Goal: Information Seeking & Learning: Learn about a topic

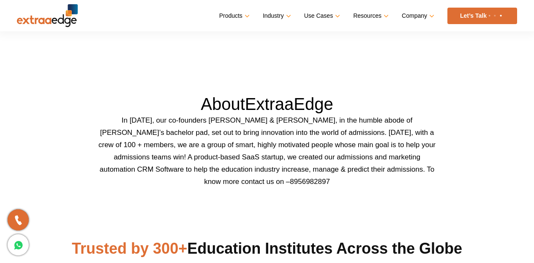
scroll to position [234, 0]
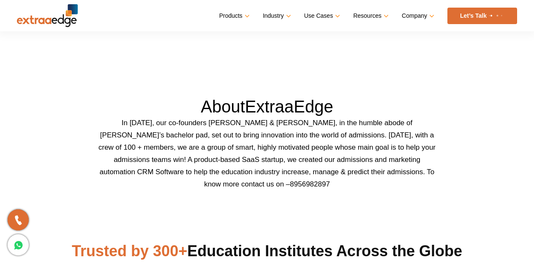
click at [380, 172] on p "In [DATE], our co-founders [PERSON_NAME] & [PERSON_NAME], in the humble abode o…" at bounding box center [267, 153] width 338 height 73
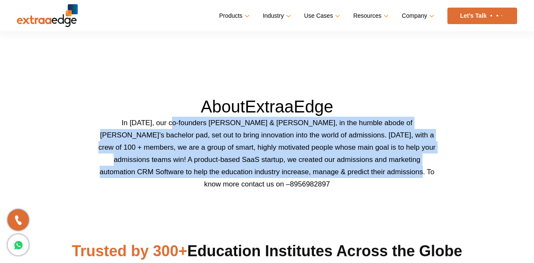
drag, startPoint x: 380, startPoint y: 172, endPoint x: 176, endPoint y: 118, distance: 211.1
click at [176, 118] on p "In [DATE], our co-founders [PERSON_NAME] & [PERSON_NAME], in the humble abode o…" at bounding box center [267, 153] width 338 height 73
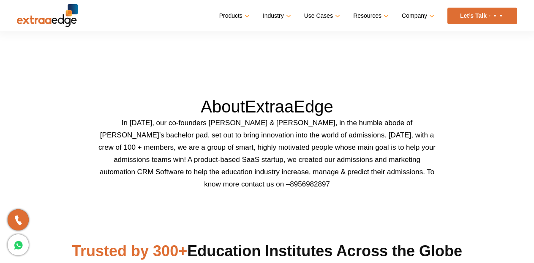
click at [109, 121] on p "In [DATE], our co-founders [PERSON_NAME] & [PERSON_NAME], in the humble abode o…" at bounding box center [267, 153] width 338 height 73
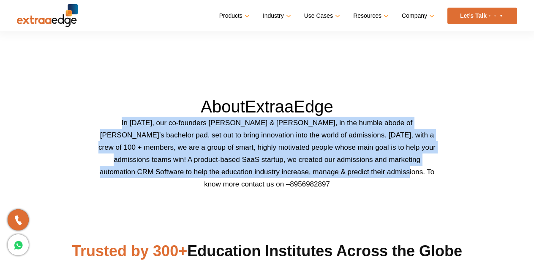
drag, startPoint x: 109, startPoint y: 121, endPoint x: 370, endPoint y: 173, distance: 266.2
click at [370, 173] on p "In [DATE], our co-founders [PERSON_NAME] & [PERSON_NAME], in the humble abode o…" at bounding box center [267, 153] width 338 height 73
copy p "In [DATE], our co-founders [PERSON_NAME] & [PERSON_NAME], in the humble abode o…"
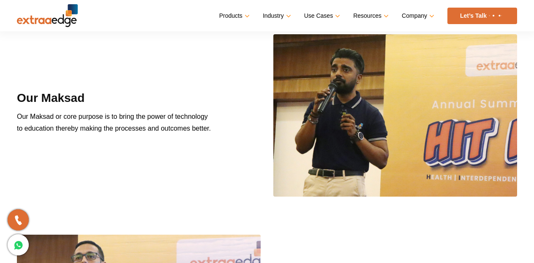
scroll to position [695, 0]
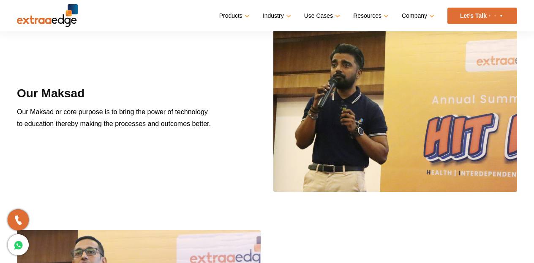
click at [215, 123] on div "Our Maksad Our Maksad or core purpose is to bring the power of technology to ed…" at bounding box center [134, 110] width 246 height 51
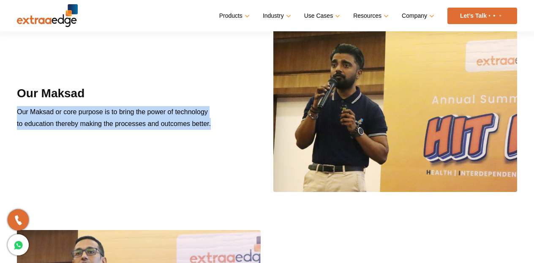
drag, startPoint x: 215, startPoint y: 123, endPoint x: 46, endPoint y: 102, distance: 171.1
click at [46, 102] on div "Our Maksad Our Maksad or core purpose is to bring the power of technology to ed…" at bounding box center [134, 110] width 246 height 51
copy div "Our Maksad or core purpose is to bring the power of technology to education the…"
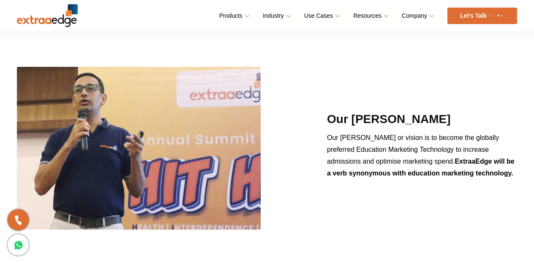
scroll to position [881, 0]
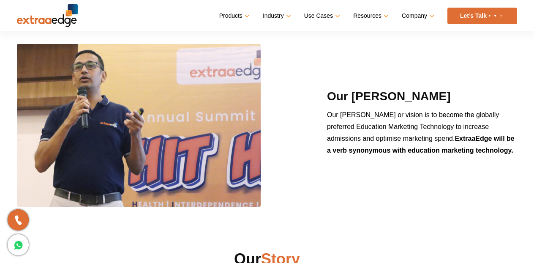
click at [495, 149] on p "Our Lakshaya or vision is to become the globally preferred Education Marketing …" at bounding box center [422, 136] width 190 height 54
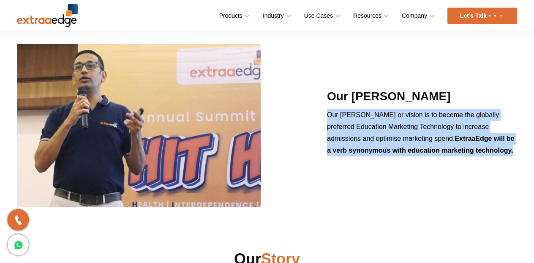
drag, startPoint x: 495, startPoint y: 149, endPoint x: 328, endPoint y: 114, distance: 170.9
click at [328, 114] on p "Our Lakshaya or vision is to become the globally preferred Education Marketing …" at bounding box center [422, 136] width 190 height 54
copy div "Our Lakshaya or vision is to become the globally preferred Education Marketing …"
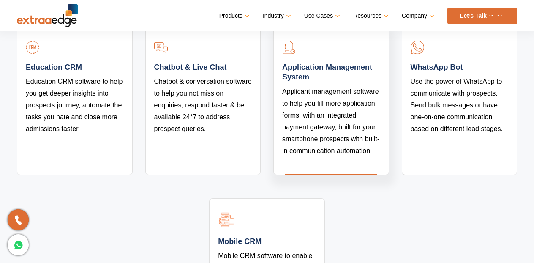
scroll to position [1560, 0]
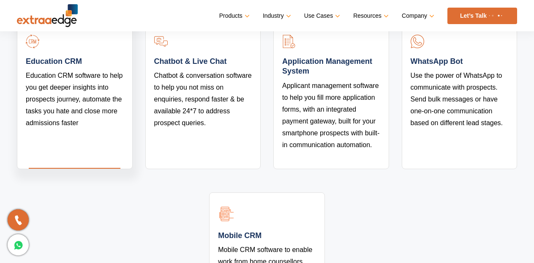
click at [26, 134] on link at bounding box center [26, 134] width 0 height 0
drag, startPoint x: 81, startPoint y: 47, endPoint x: 47, endPoint y: 44, distance: 34.3
click at [26, 134] on link at bounding box center [26, 134] width 0 height 0
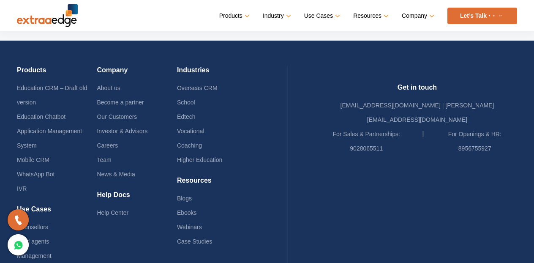
scroll to position [1890, 0]
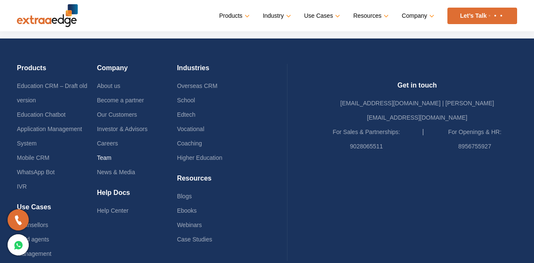
click at [111, 154] on link "Team" at bounding box center [104, 157] width 14 height 7
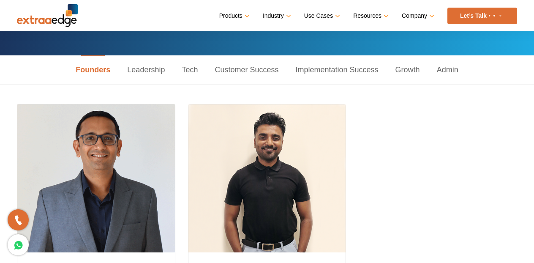
scroll to position [101, 0]
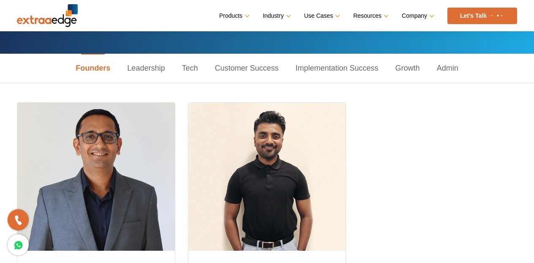
click at [188, 70] on link "Tech" at bounding box center [189, 68] width 33 height 29
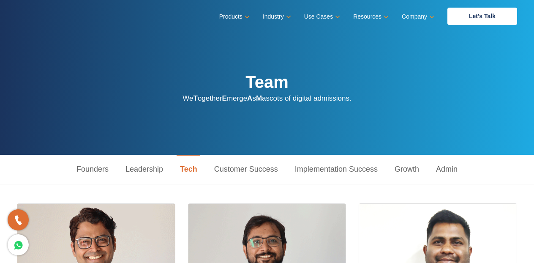
scroll to position [0, 0]
click at [156, 168] on link "Leadership" at bounding box center [144, 169] width 54 height 29
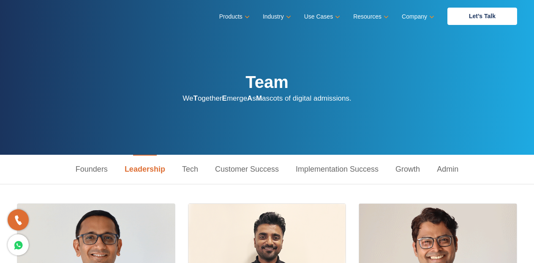
click at [234, 169] on link "Customer Success" at bounding box center [247, 169] width 81 height 29
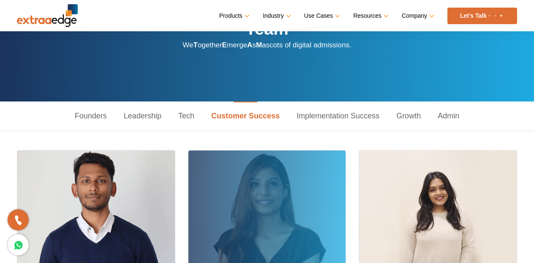
scroll to position [44, 0]
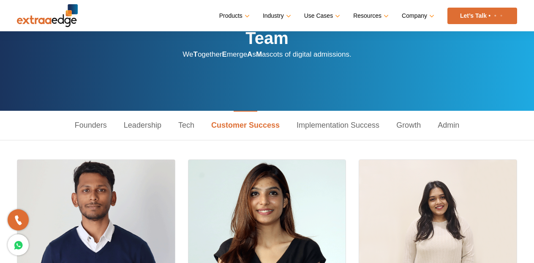
click at [324, 125] on link "Implementation Success" at bounding box center [338, 125] width 100 height 29
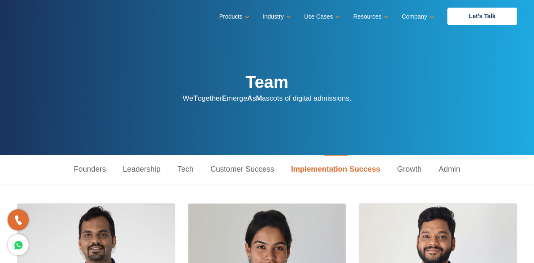
scroll to position [0, 0]
click at [401, 167] on link "Growth" at bounding box center [409, 169] width 41 height 29
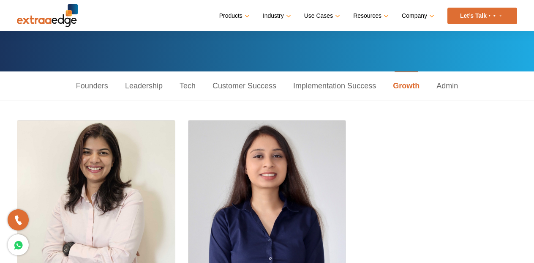
scroll to position [79, 0]
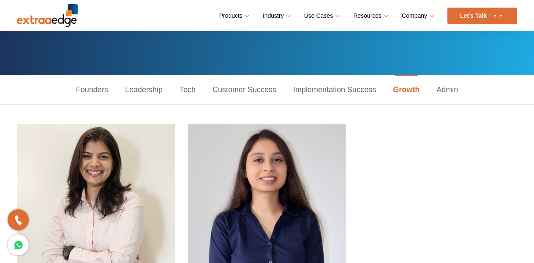
click at [447, 95] on link "Admin" at bounding box center [447, 89] width 38 height 29
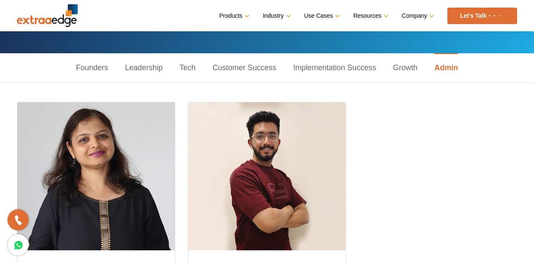
scroll to position [101, 0]
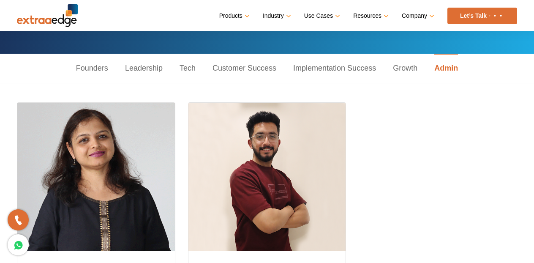
click at [413, 66] on link "Growth" at bounding box center [404, 68] width 41 height 29
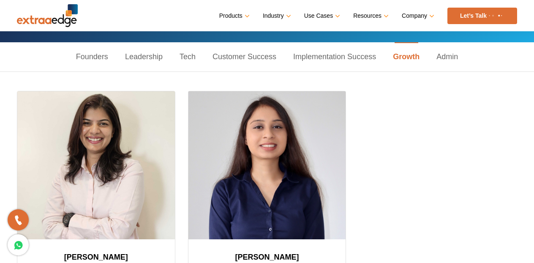
scroll to position [79, 0]
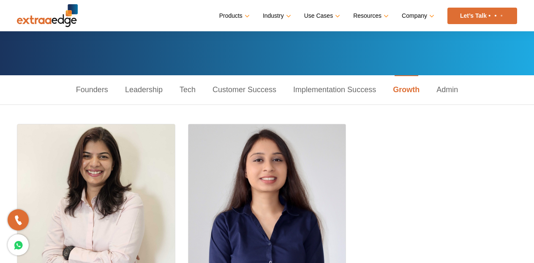
click at [443, 91] on link "Admin" at bounding box center [447, 89] width 38 height 29
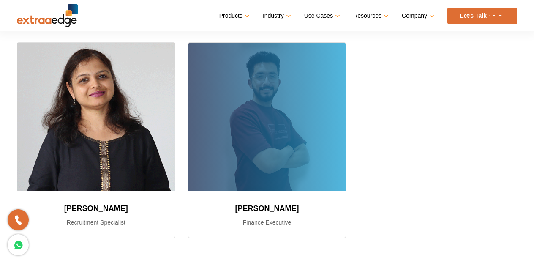
scroll to position [164, 0]
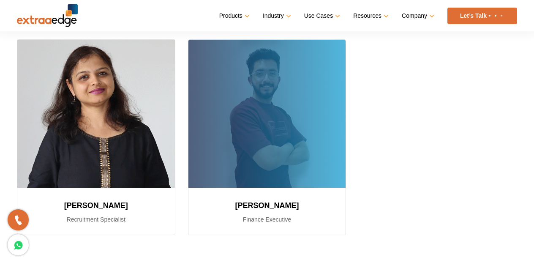
click at [298, 139] on div at bounding box center [267, 114] width 158 height 148
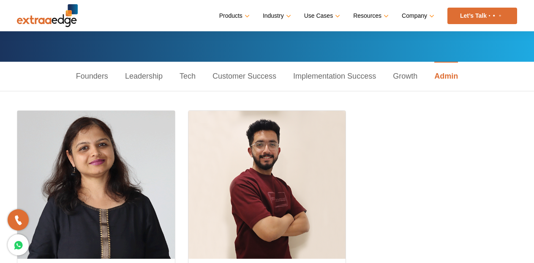
scroll to position [90, 0]
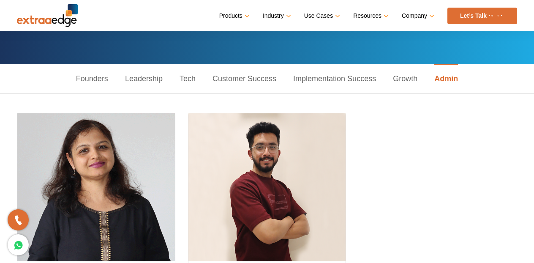
click at [405, 80] on link "Growth" at bounding box center [404, 78] width 41 height 29
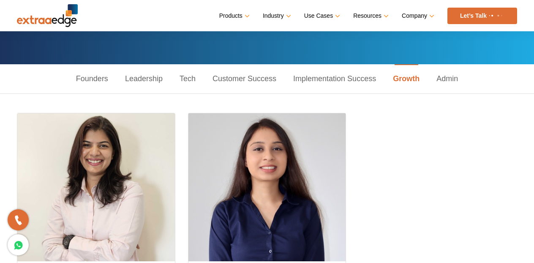
click at [141, 80] on link "Leadership" at bounding box center [144, 78] width 54 height 29
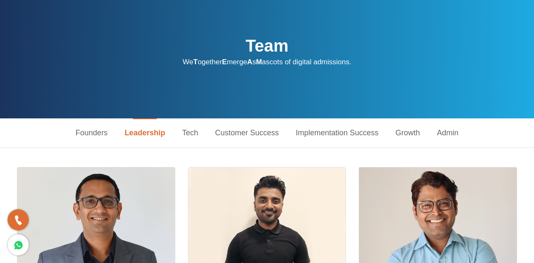
scroll to position [41, 0]
